Goal: Task Accomplishment & Management: Use online tool/utility

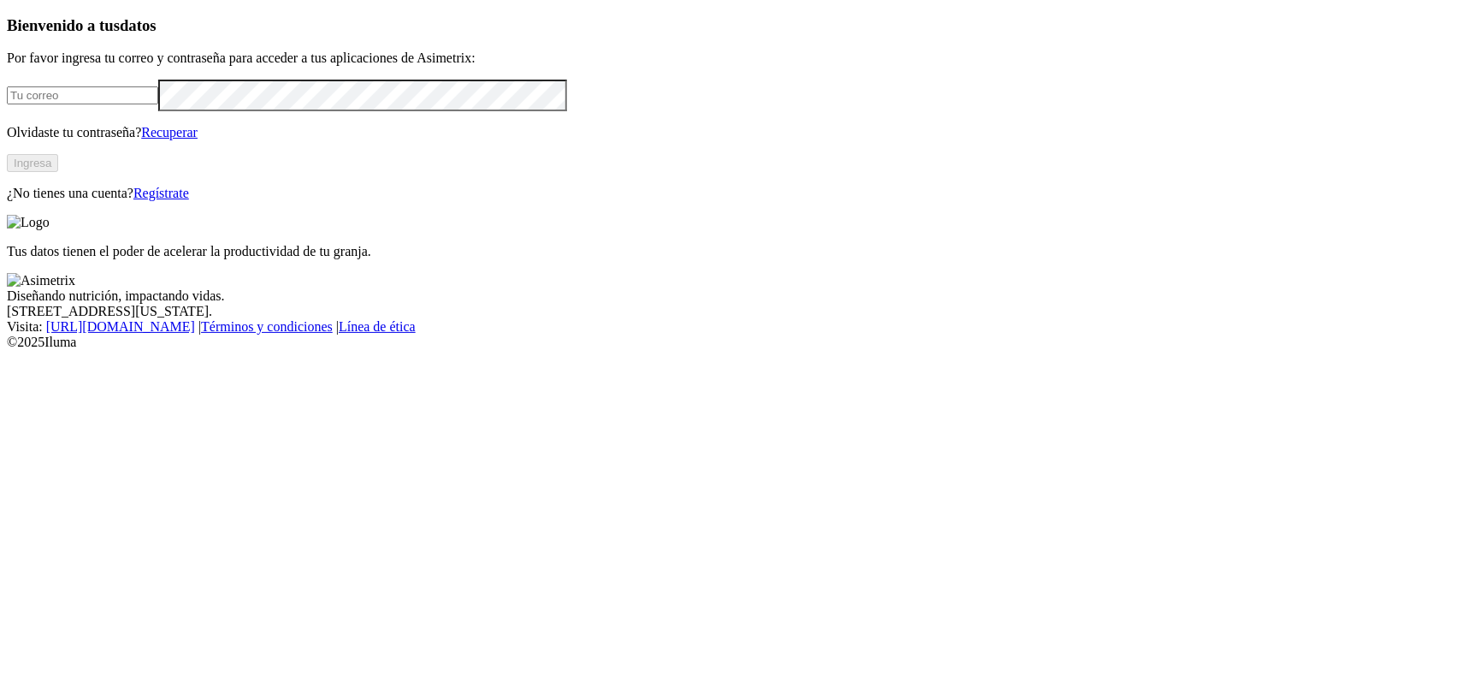
type input "[PERSON_NAME][EMAIL_ADDRESS][DOMAIN_NAME]"
click at [58, 172] on button "Ingresa" at bounding box center [32, 163] width 51 height 18
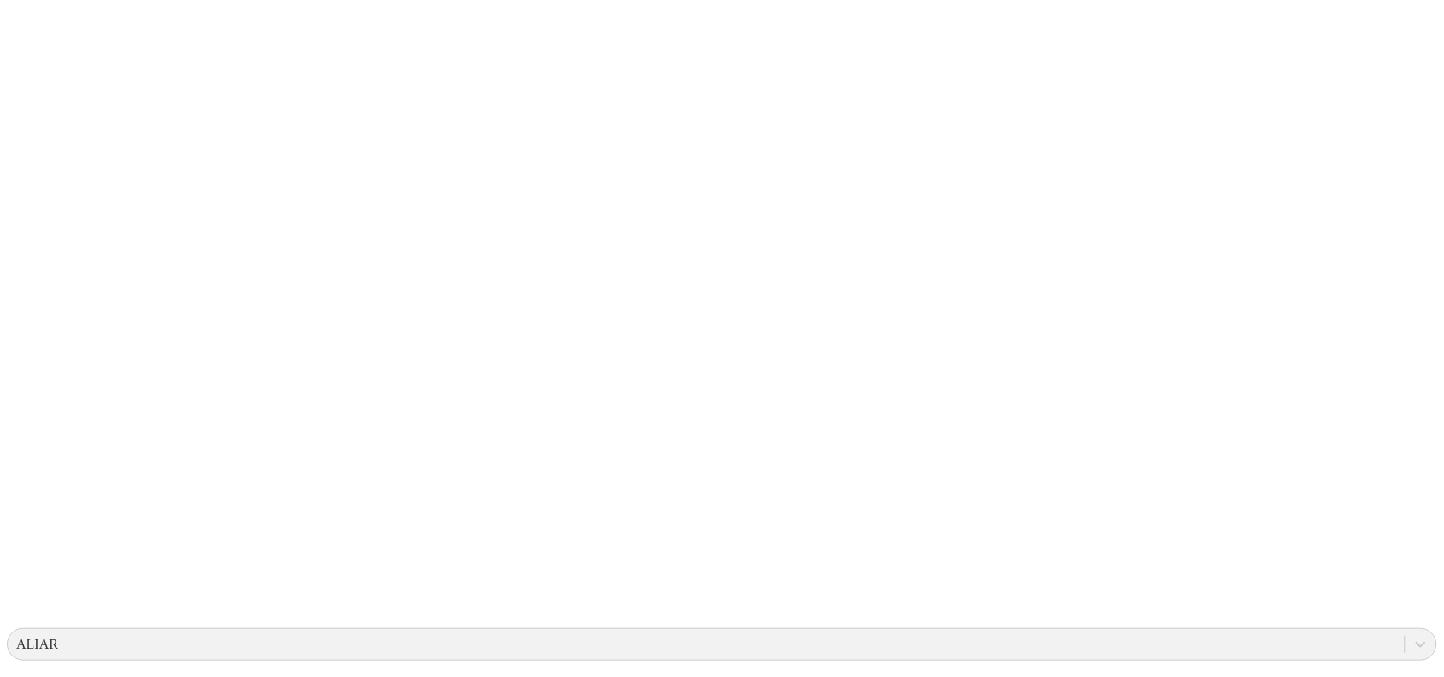
scroll to position [139, 0]
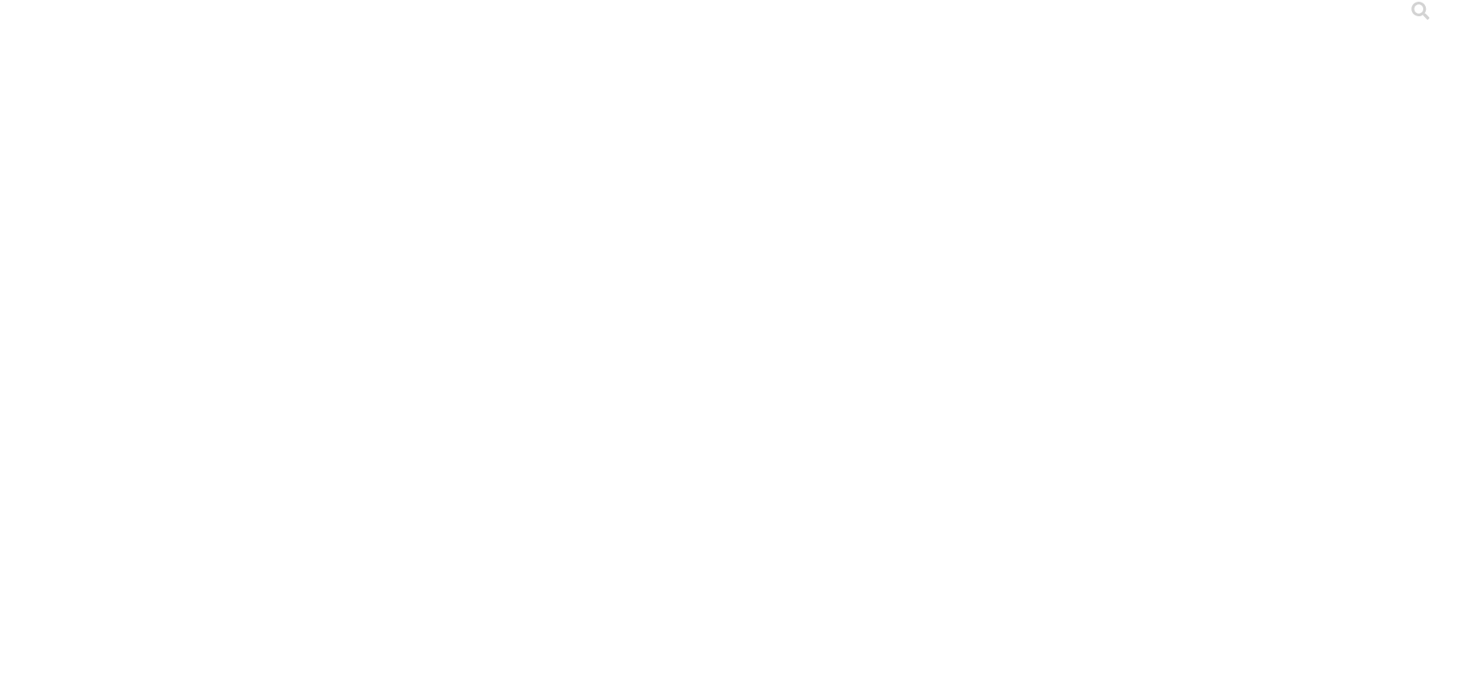
scroll to position [0, 0]
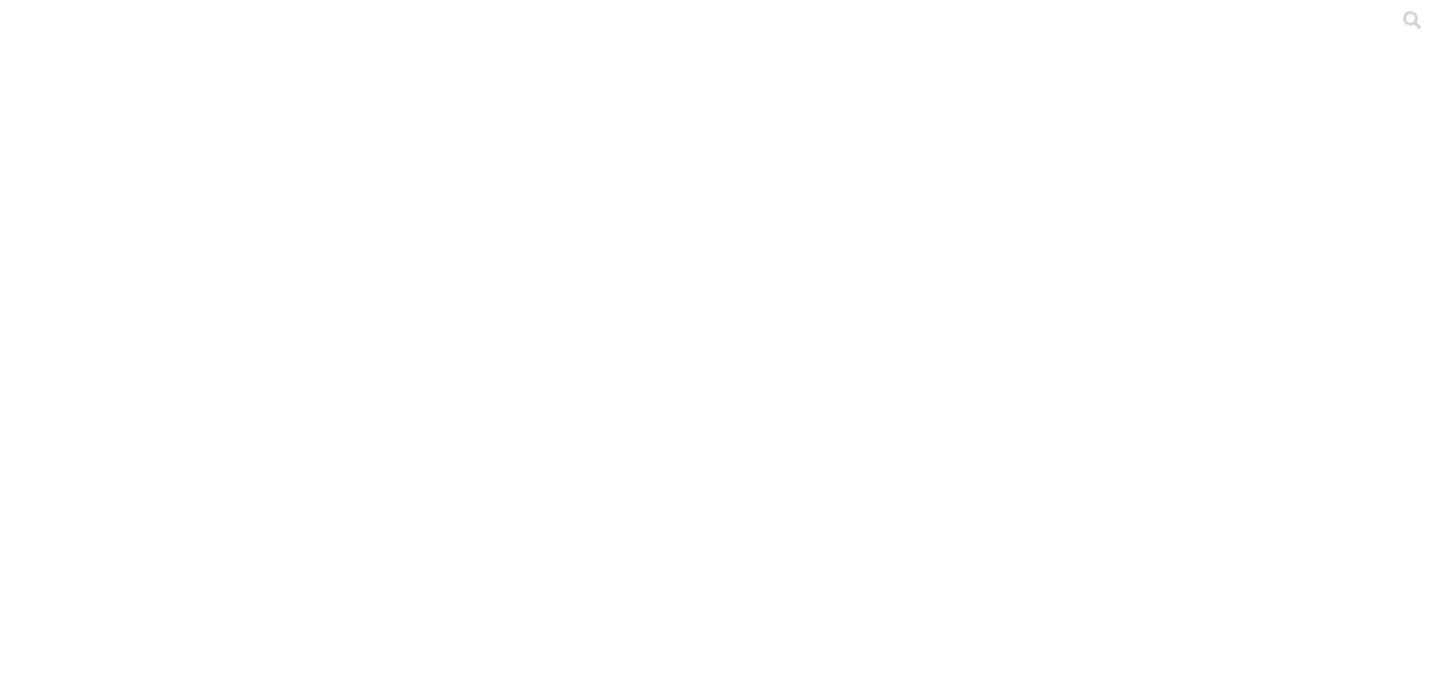
drag, startPoint x: 1283, startPoint y: 151, endPoint x: 1292, endPoint y: 95, distance: 57.1
